Goal: Complete application form

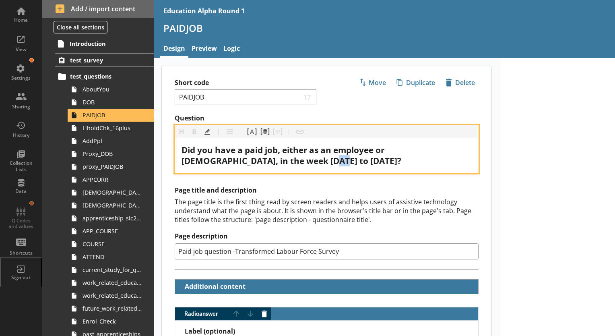
drag, startPoint x: 259, startPoint y: 161, endPoint x: 267, endPoint y: 161, distance: 8.5
click at [267, 161] on span "Did you have a paid job, either as an employee or [DEMOGRAPHIC_DATA], in the we…" at bounding box center [291, 155] width 220 height 22
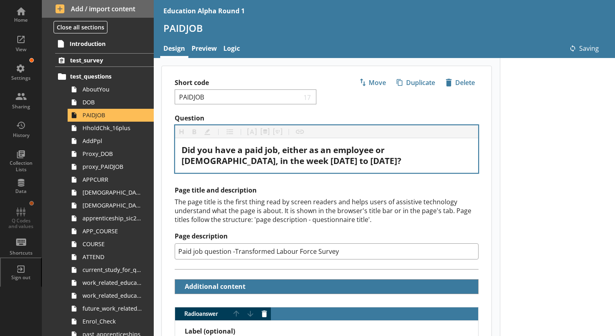
type textarea "x"
click at [362, 170] on div "Did you have a paid job, either as an employee or [DEMOGRAPHIC_DATA], in the we…" at bounding box center [326, 155] width 303 height 35
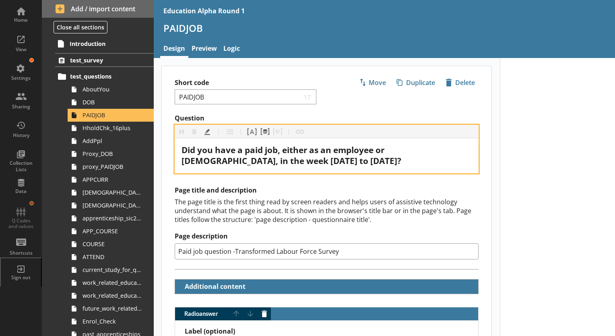
drag, startPoint x: 326, startPoint y: 160, endPoint x: 319, endPoint y: 160, distance: 6.8
click at [319, 160] on span "Did you have a paid job, either as an employee or [DEMOGRAPHIC_DATA], in the we…" at bounding box center [291, 155] width 220 height 22
drag, startPoint x: 340, startPoint y: 162, endPoint x: 358, endPoint y: 161, distance: 18.5
click at [358, 161] on span "Did you have a paid job, either as an employee or [DEMOGRAPHIC_DATA], in the we…" at bounding box center [291, 155] width 220 height 22
drag, startPoint x: 223, startPoint y: 160, endPoint x: 434, endPoint y: 165, distance: 211.3
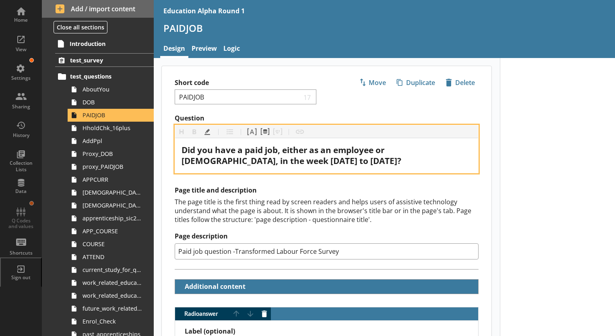
click at [434, 165] on div "Did you have a paid job, either as an employee or [DEMOGRAPHIC_DATA], in the we…" at bounding box center [326, 155] width 290 height 22
copy span "[DATE] to [DATE]?"
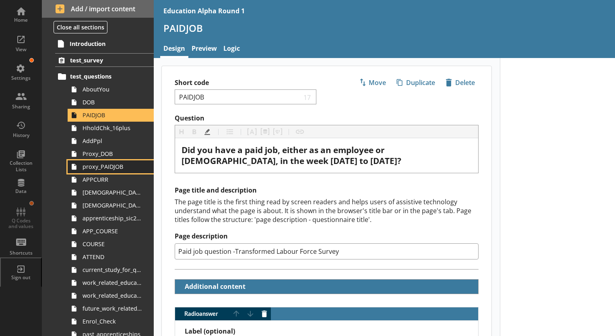
click at [119, 171] on link "proxy_PAIDJOB" at bounding box center [111, 166] width 86 height 13
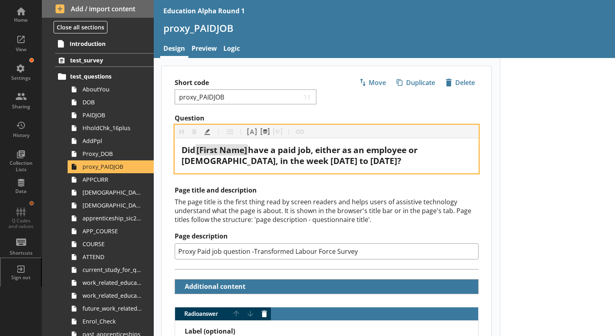
click at [247, 161] on span "have a paid job, either as an employee or [DEMOGRAPHIC_DATA], in the week [DATE…" at bounding box center [300, 155] width 238 height 22
drag, startPoint x: 280, startPoint y: 160, endPoint x: 460, endPoint y: 161, distance: 179.8
click at [460, 161] on div "Did [First Name] have a paid job, either as an employee or [DEMOGRAPHIC_DATA], …" at bounding box center [326, 155] width 290 height 22
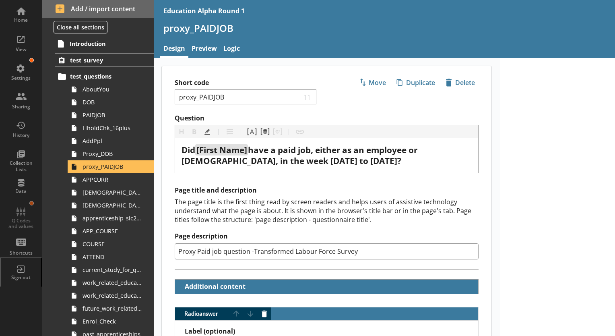
type textarea "x"
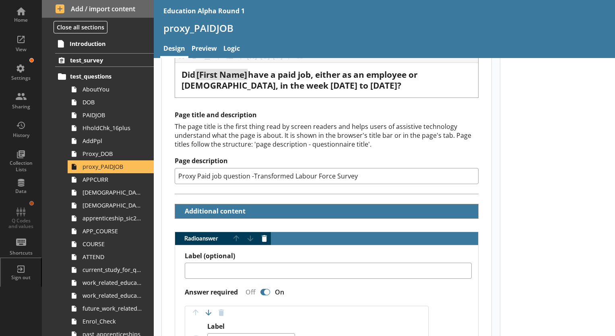
scroll to position [80, 0]
